Goal: Information Seeking & Learning: Learn about a topic

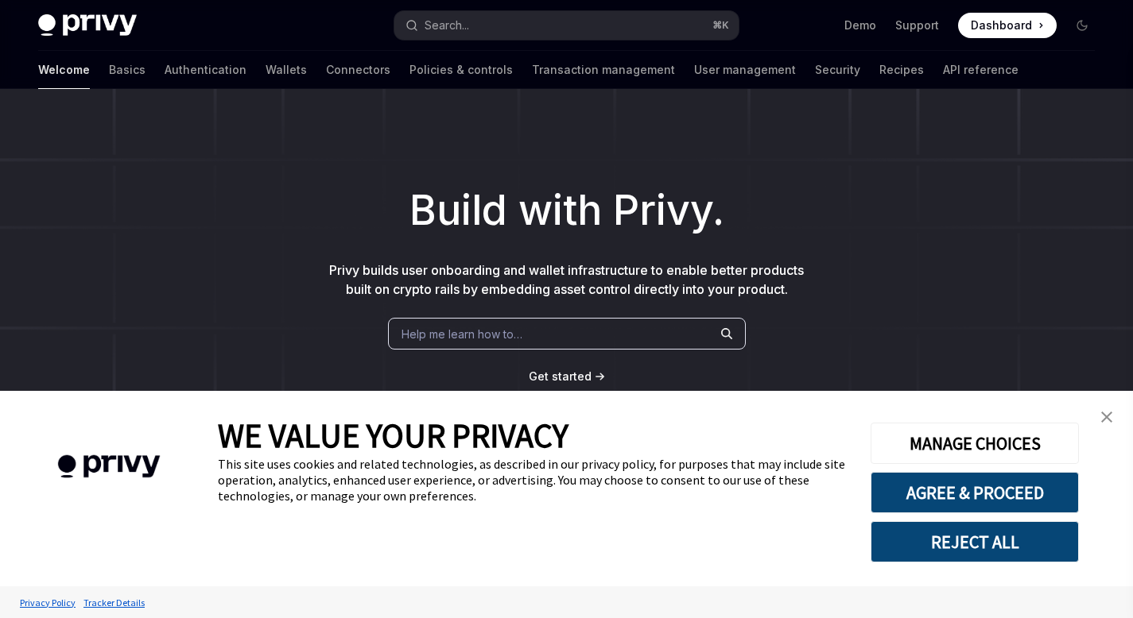
click at [1110, 424] on link "close banner" at bounding box center [1107, 417] width 32 height 32
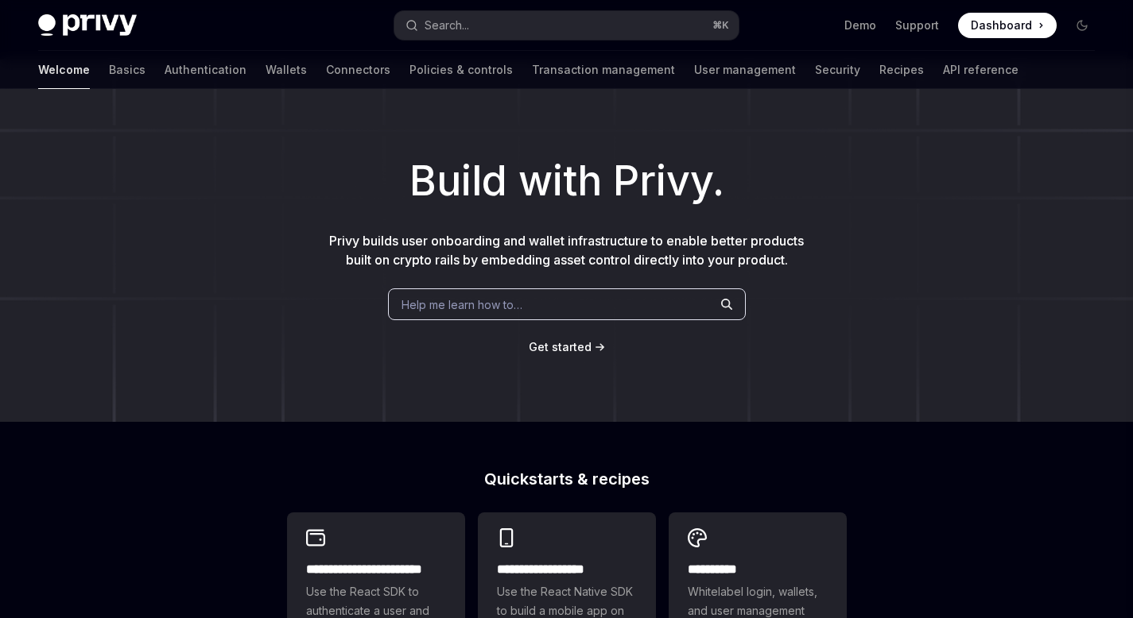
scroll to position [152, 0]
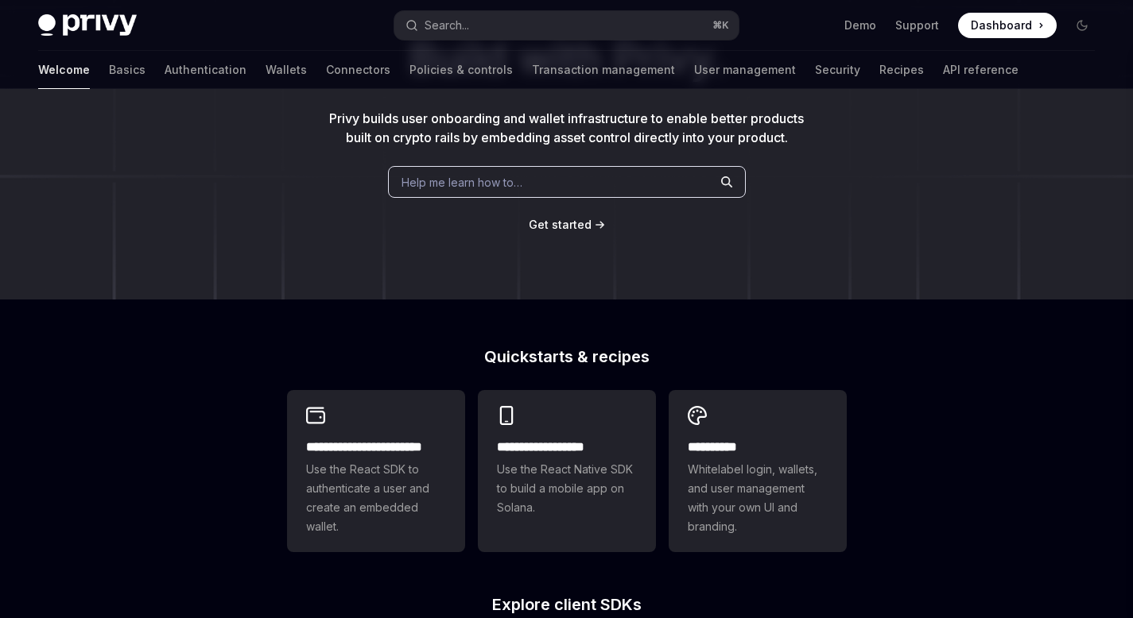
click at [475, 192] on div "Help me learn how to…" at bounding box center [567, 182] width 358 height 32
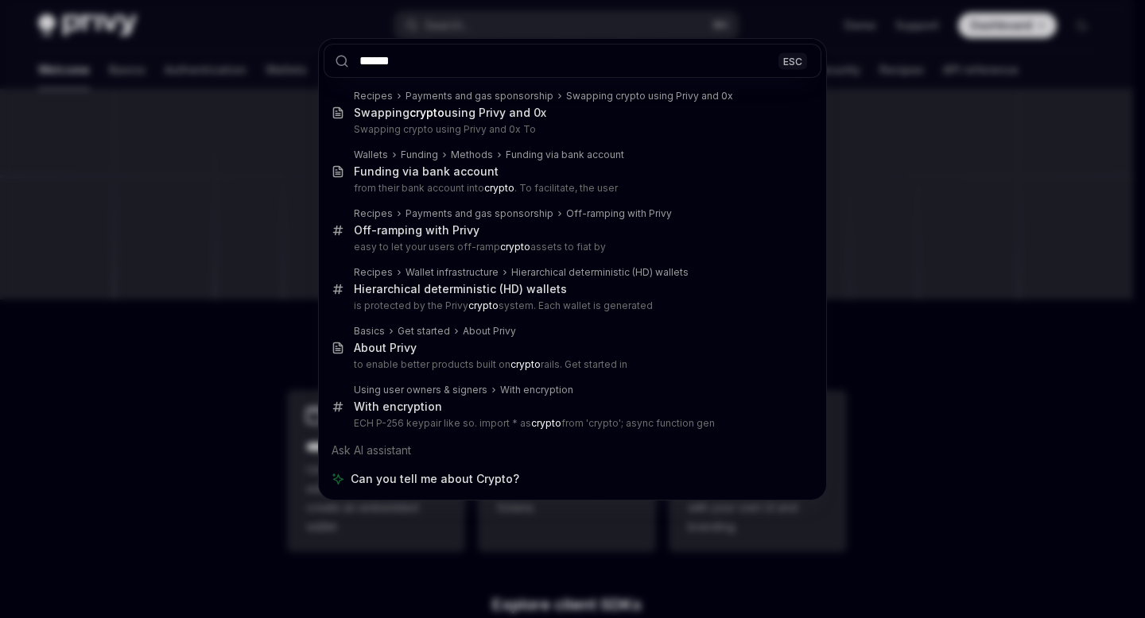
type input "******"
click at [910, 374] on div "****** ESC Recipes Payments and gas sponsorship Swapping crypto using Privy and…" at bounding box center [572, 309] width 1145 height 618
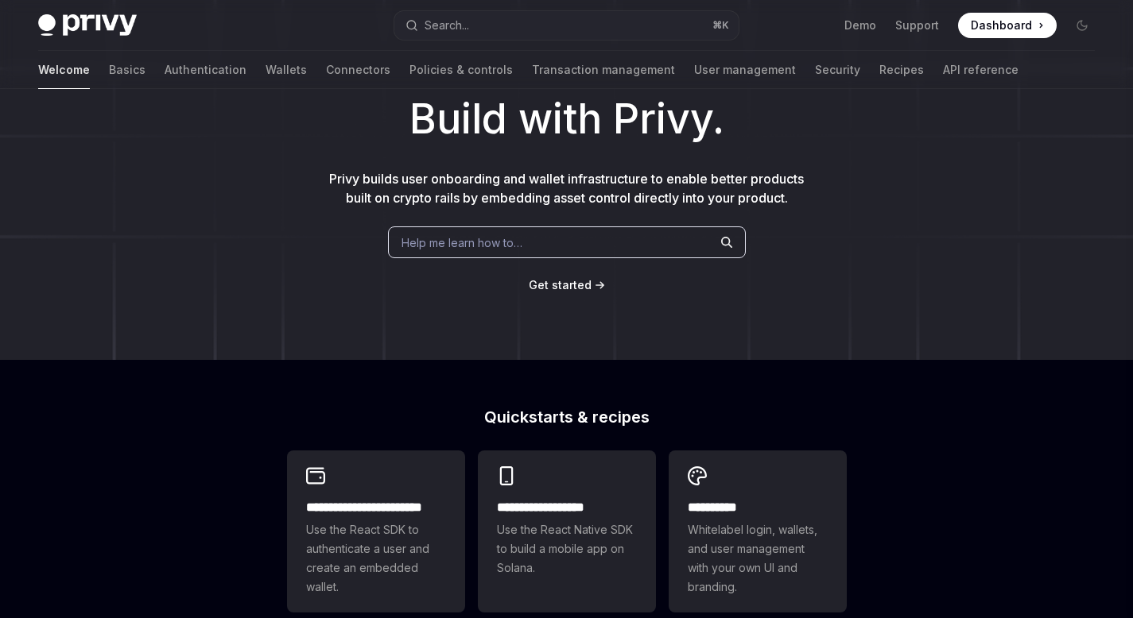
scroll to position [0, 0]
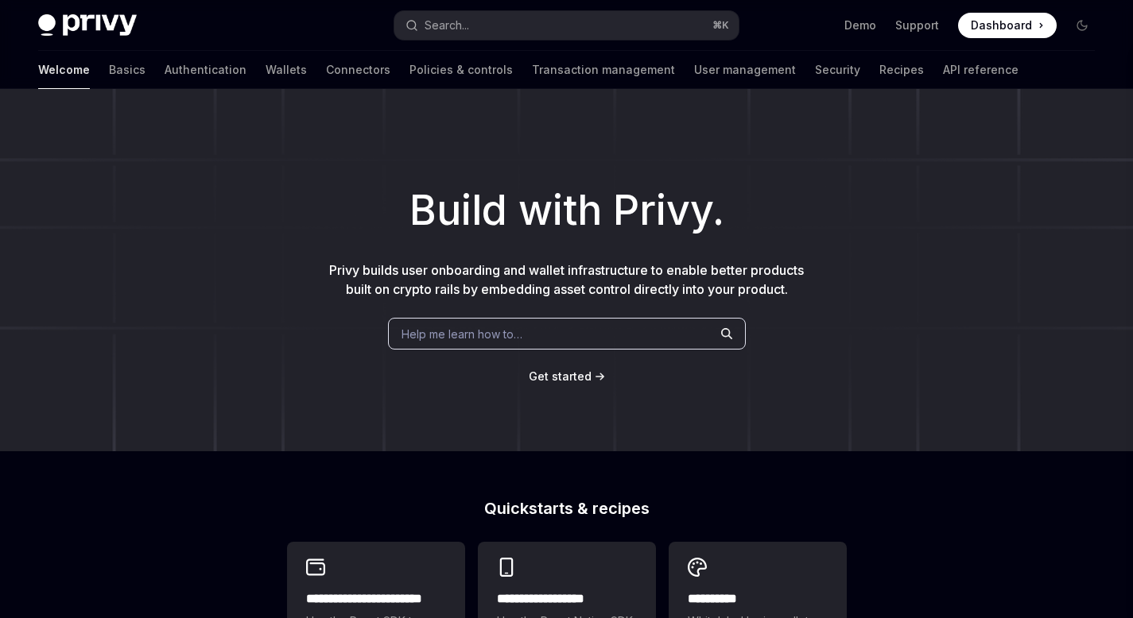
click at [432, 343] on div "Help me learn how to…" at bounding box center [567, 334] width 358 height 32
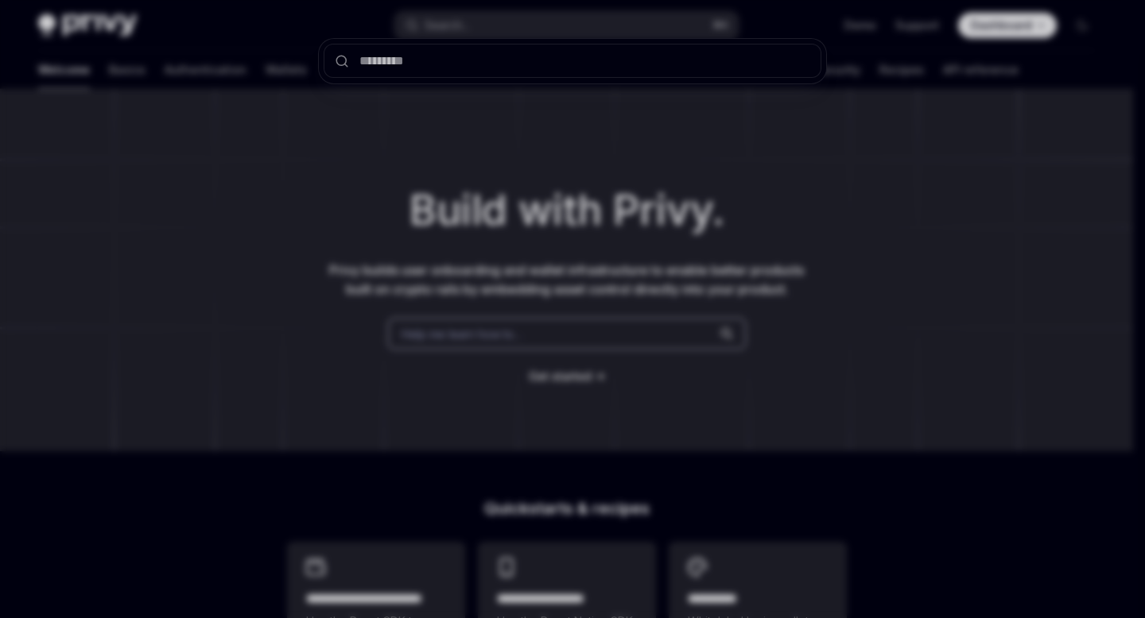
click at [506, 155] on div at bounding box center [572, 309] width 1145 height 618
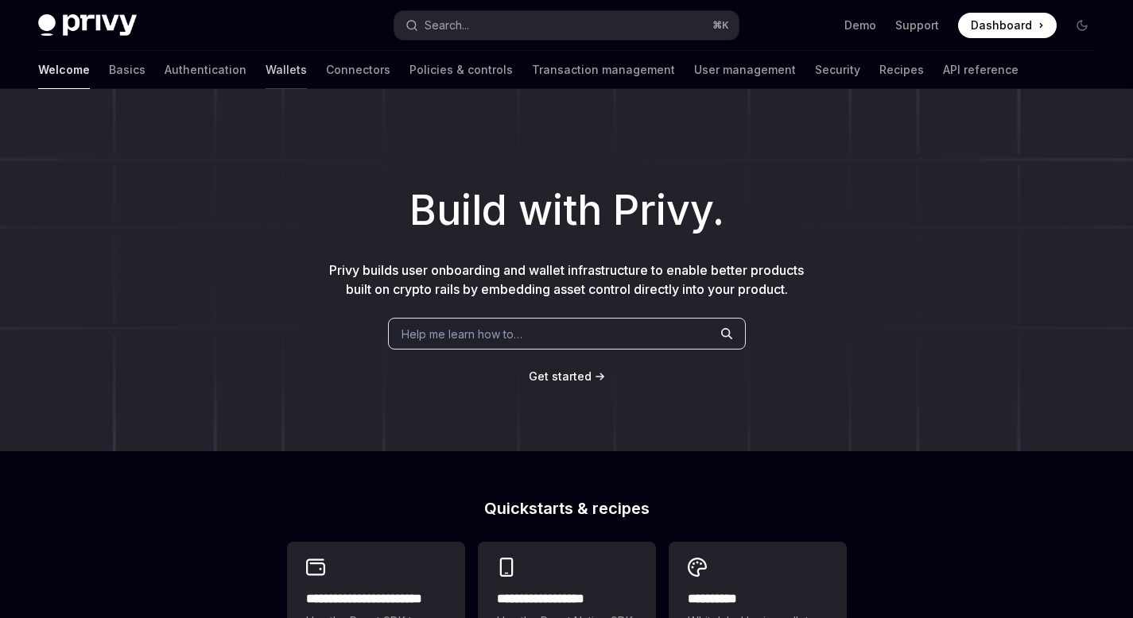
click at [265, 68] on link "Wallets" at bounding box center [285, 70] width 41 height 38
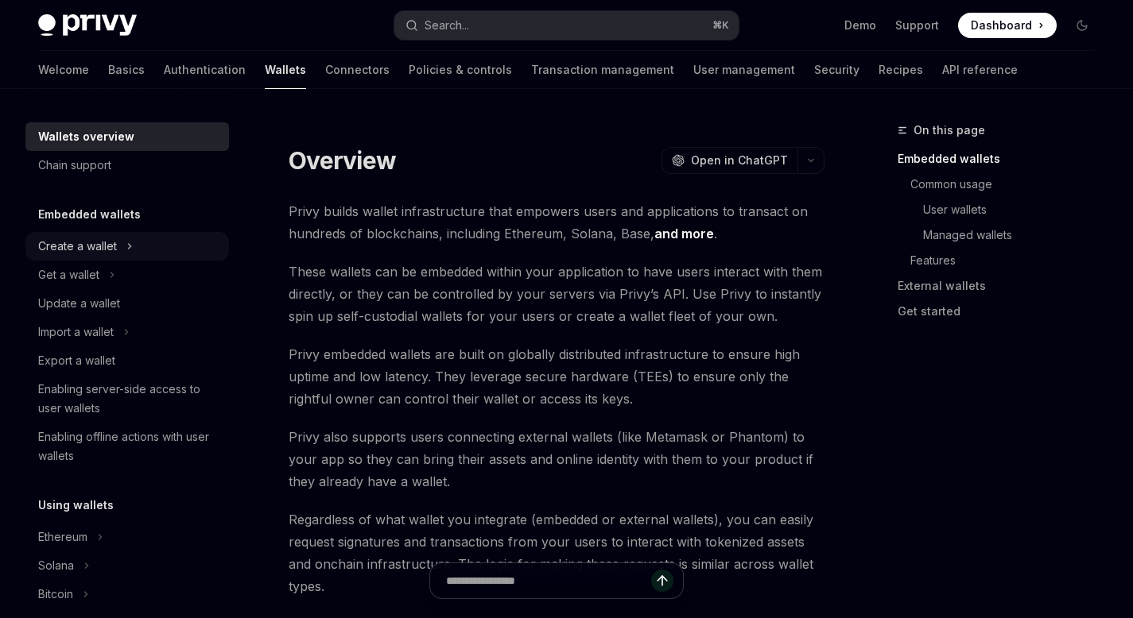
click at [131, 247] on icon at bounding box center [129, 246] width 6 height 19
type textarea "*"
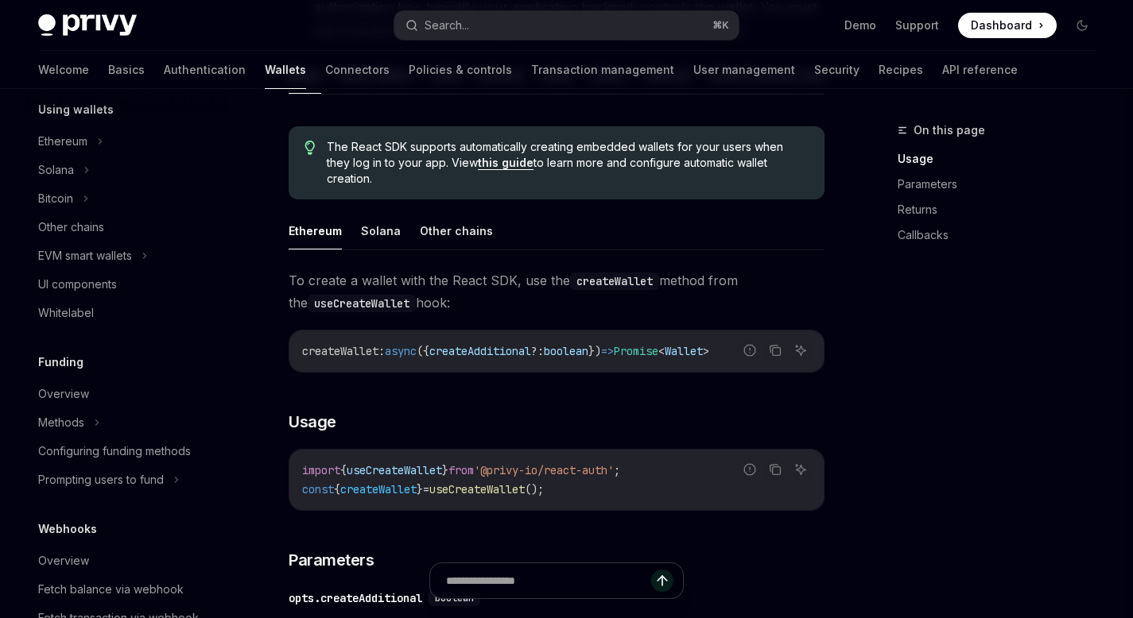
scroll to position [453, 0]
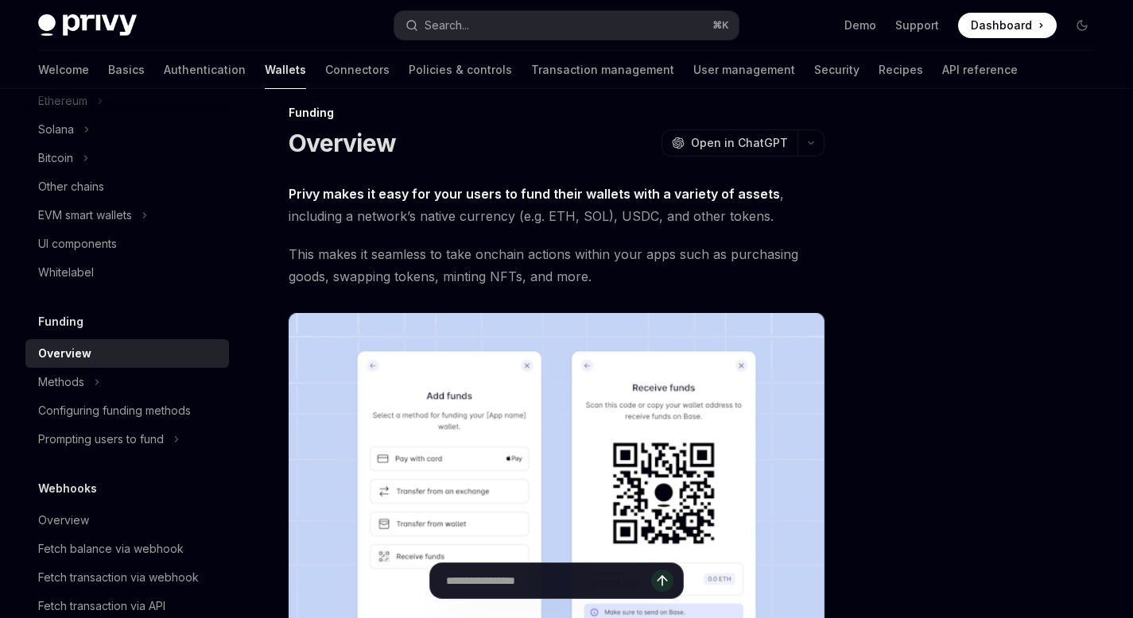
scroll to position [21, 0]
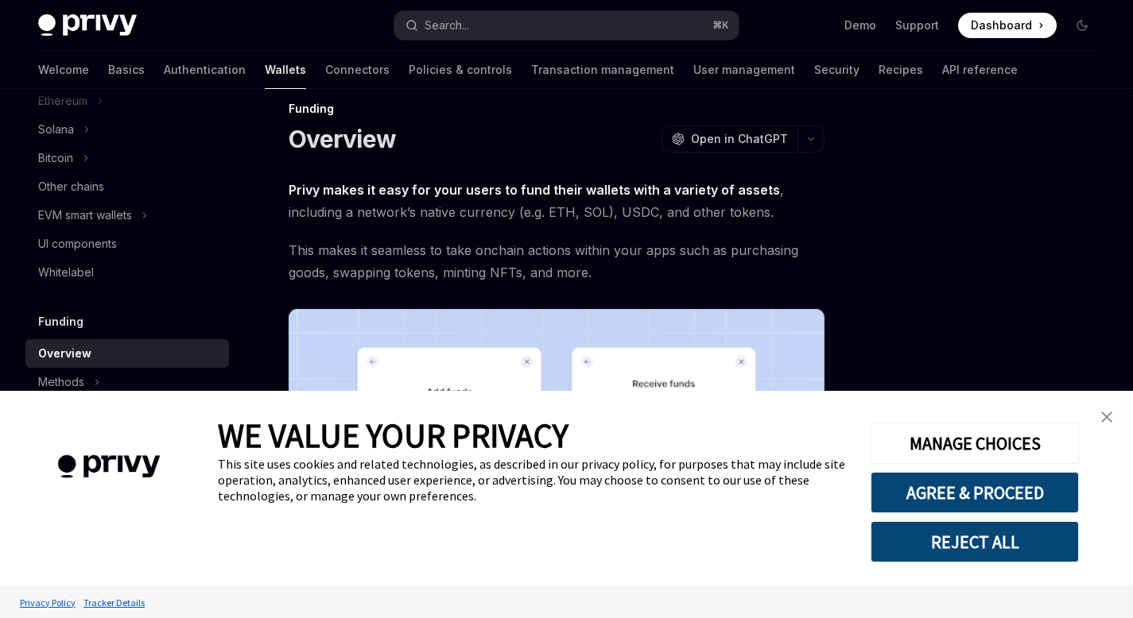
click at [1117, 421] on link "close banner" at bounding box center [1107, 417] width 32 height 32
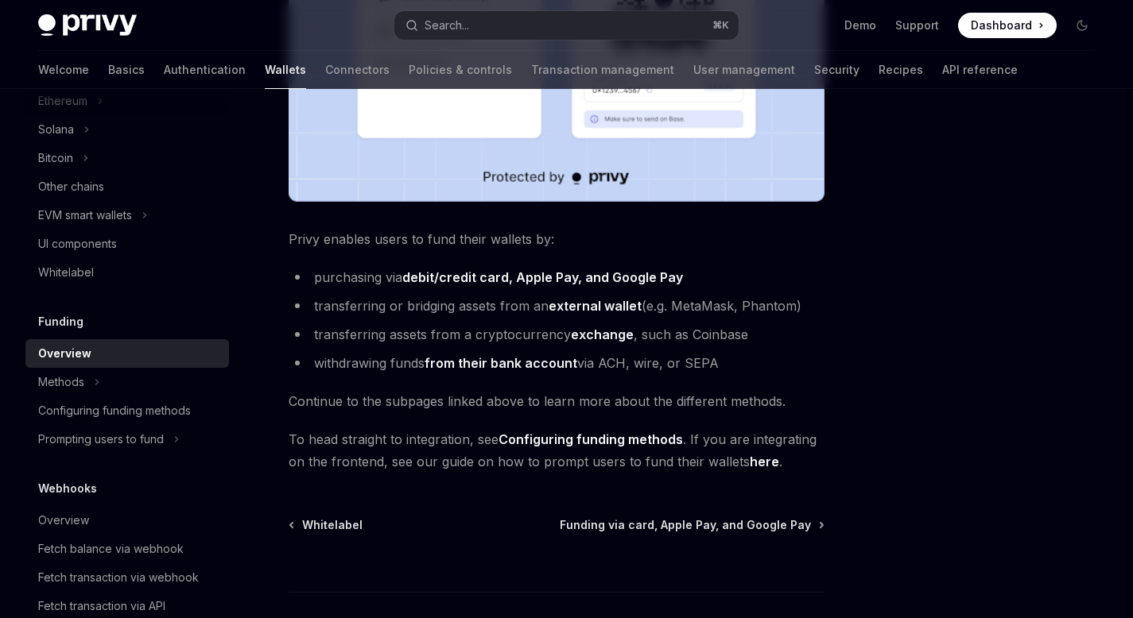
scroll to position [478, 0]
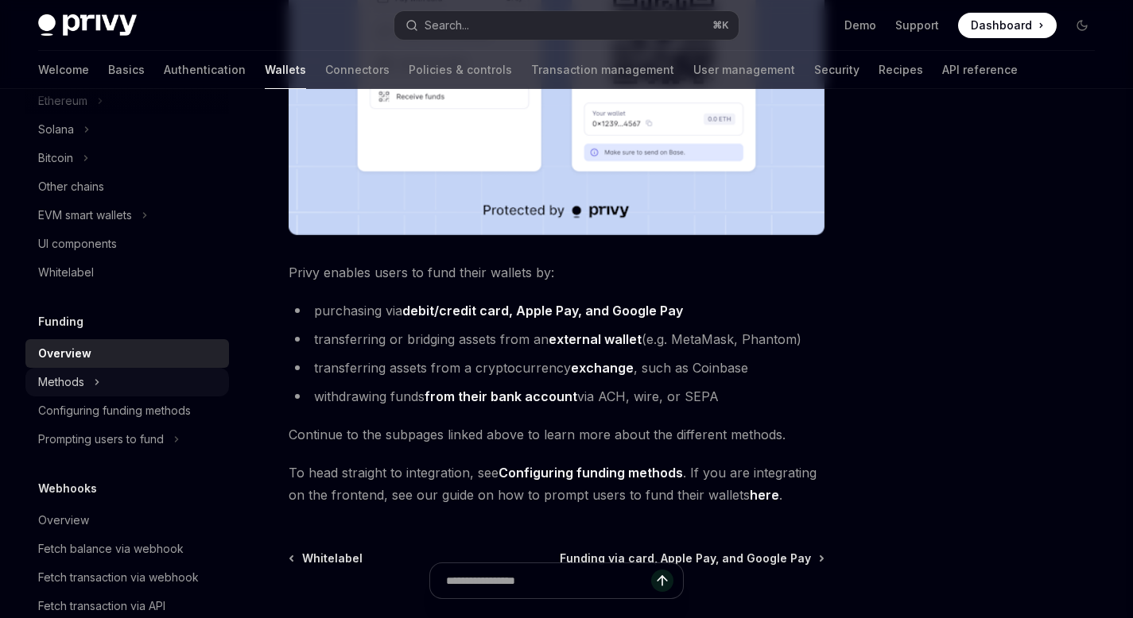
click at [88, 382] on div "Methods" at bounding box center [126, 382] width 203 height 29
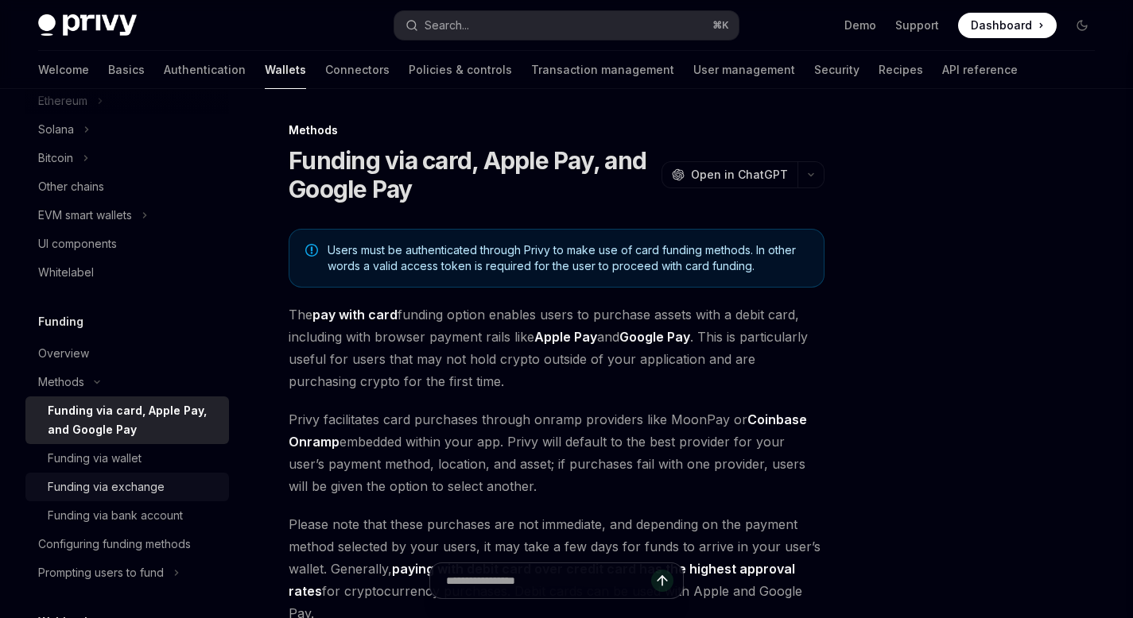
click at [153, 476] on link "Funding via exchange" at bounding box center [126, 487] width 203 height 29
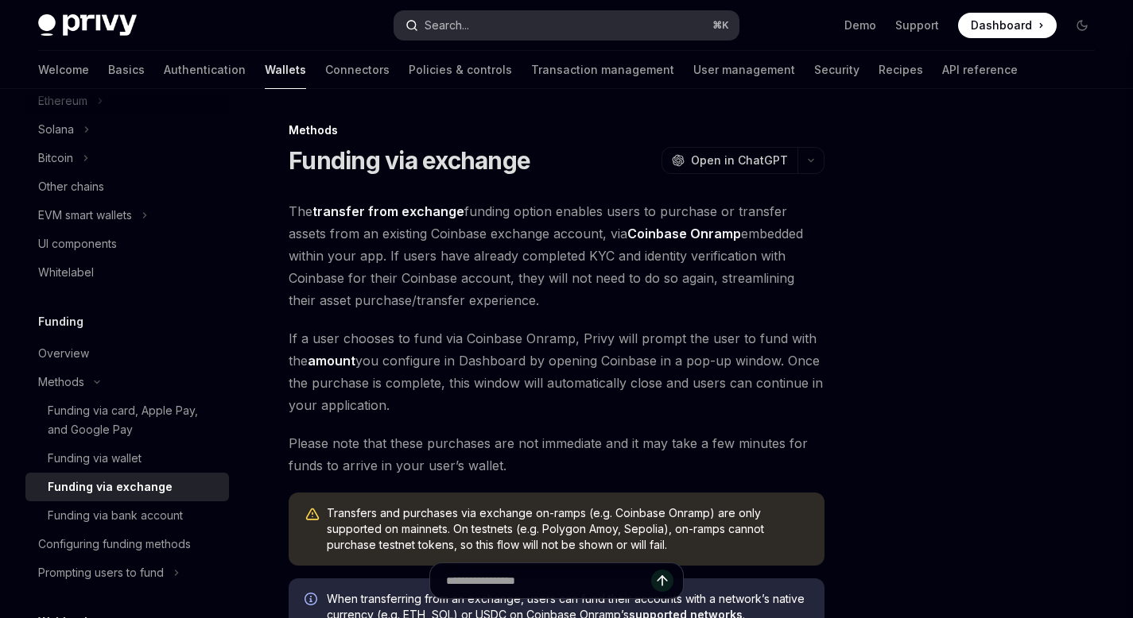
type textarea "*"
